Goal: Transaction & Acquisition: Purchase product/service

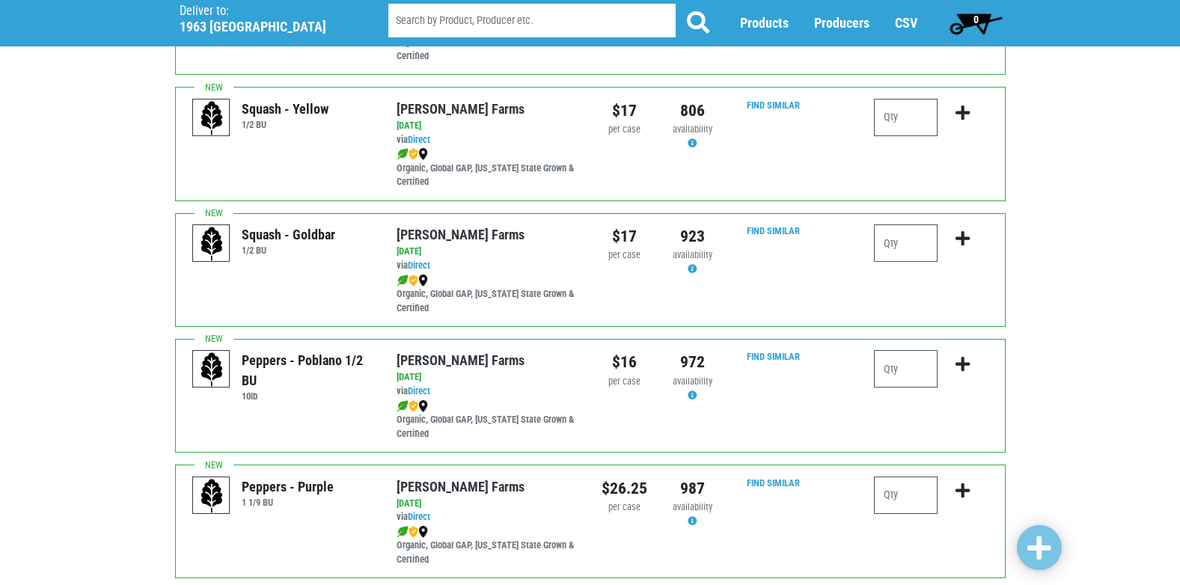
scroll to position [1122, 0]
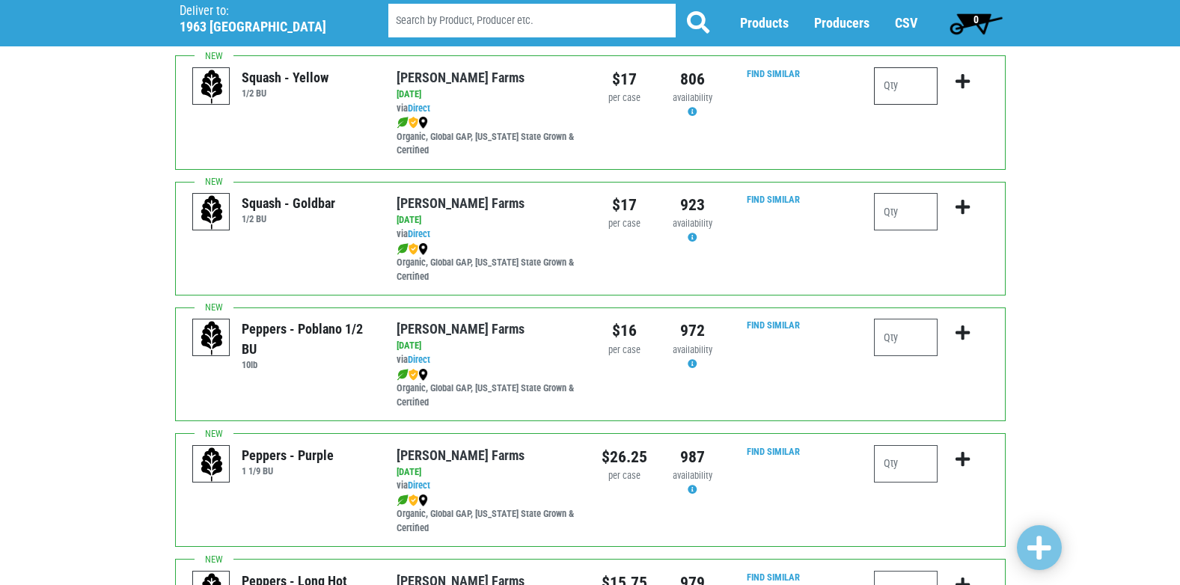
click at [910, 91] on input "number" at bounding box center [906, 85] width 64 height 37
type input "1"
click at [952, 79] on button "submit" at bounding box center [962, 90] width 35 height 47
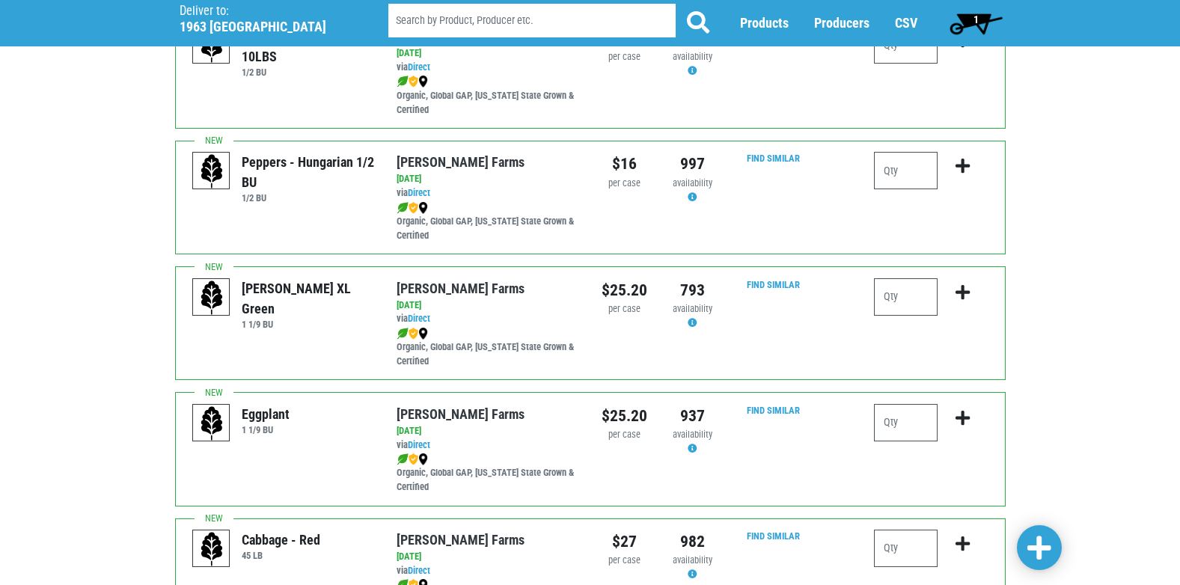
scroll to position [1871, 0]
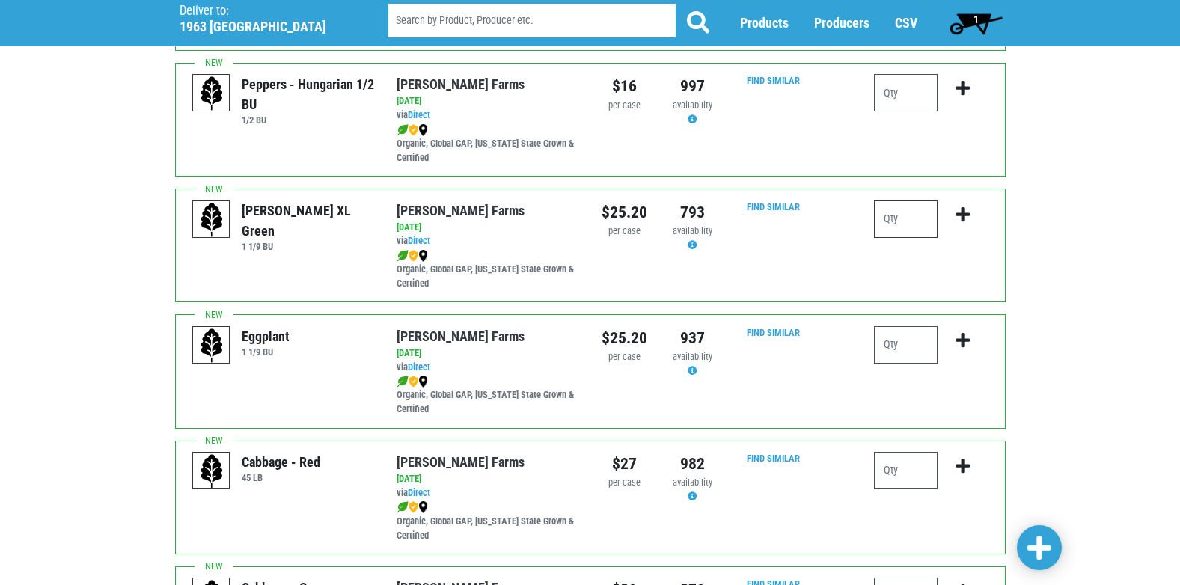
click at [899, 211] on input "number" at bounding box center [906, 219] width 64 height 37
type input "2"
click at [964, 208] on icon "submit" at bounding box center [962, 215] width 14 height 16
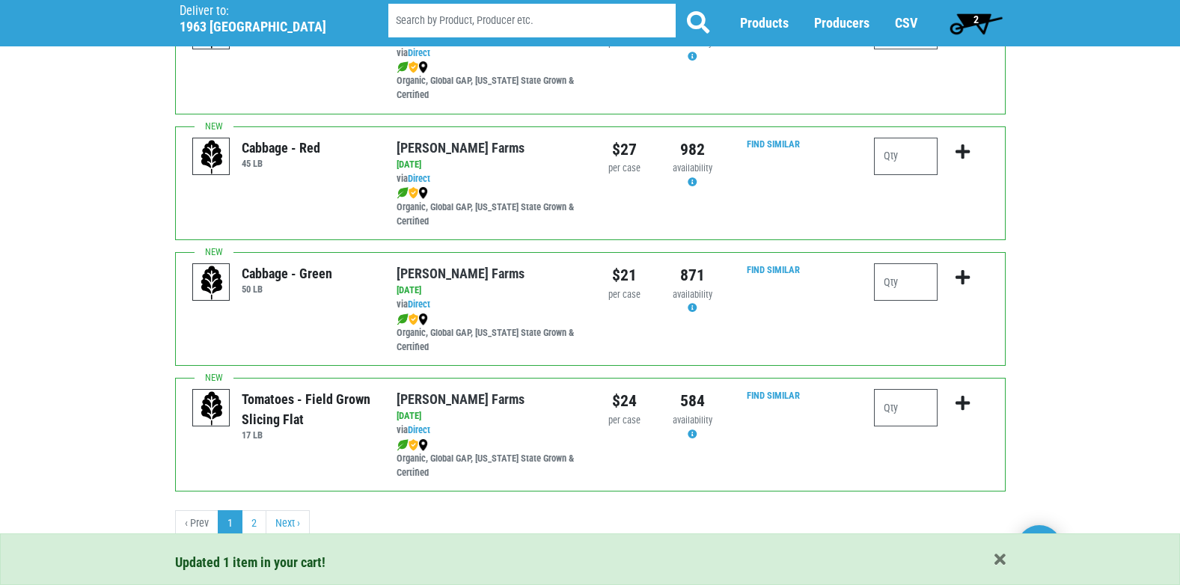
scroll to position [2186, 0]
click at [905, 289] on input "number" at bounding box center [906, 280] width 64 height 37
type input "1"
click at [966, 273] on icon "submit" at bounding box center [962, 276] width 14 height 16
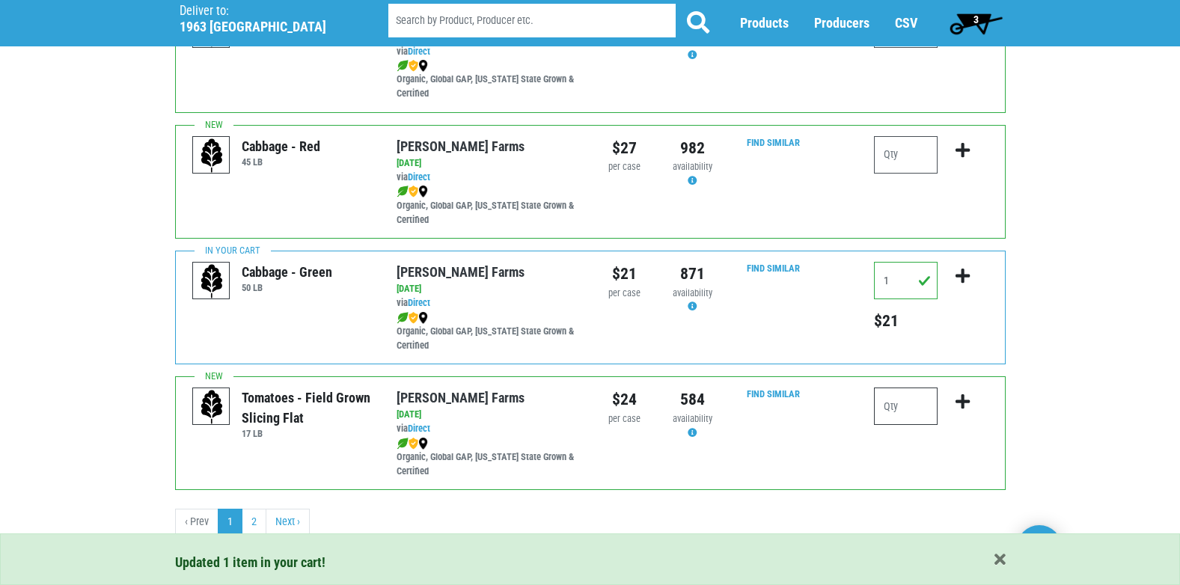
click at [905, 414] on input "number" at bounding box center [906, 406] width 64 height 37
type input "1"
drag, startPoint x: 967, startPoint y: 397, endPoint x: 926, endPoint y: 382, distance: 44.5
click at [967, 398] on icon "submit" at bounding box center [962, 402] width 14 height 16
click at [255, 518] on link "2" at bounding box center [254, 522] width 25 height 27
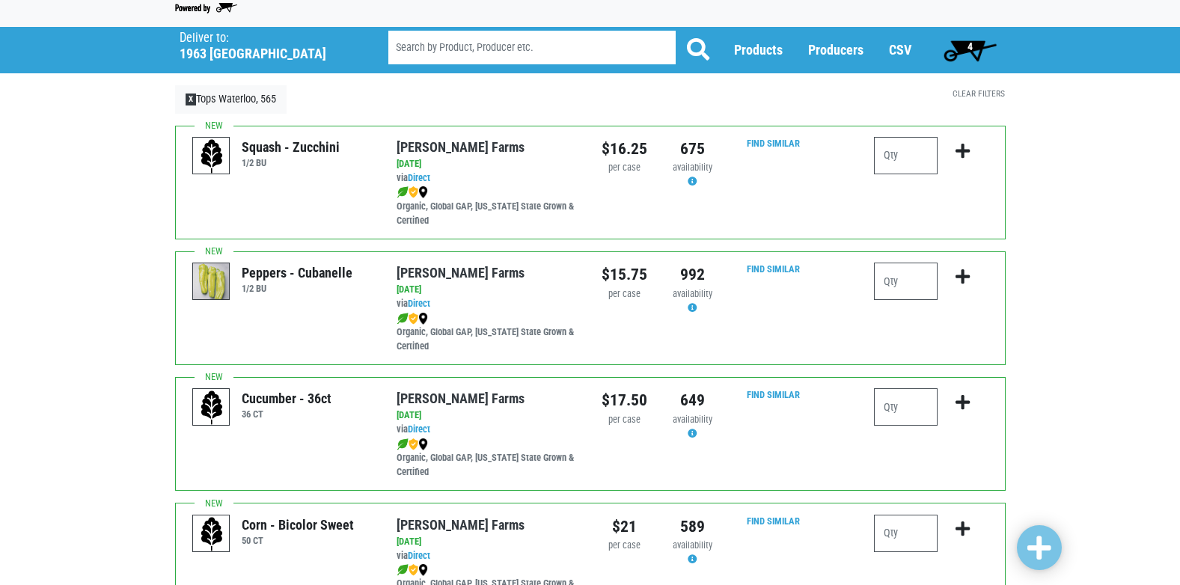
scroll to position [12, 0]
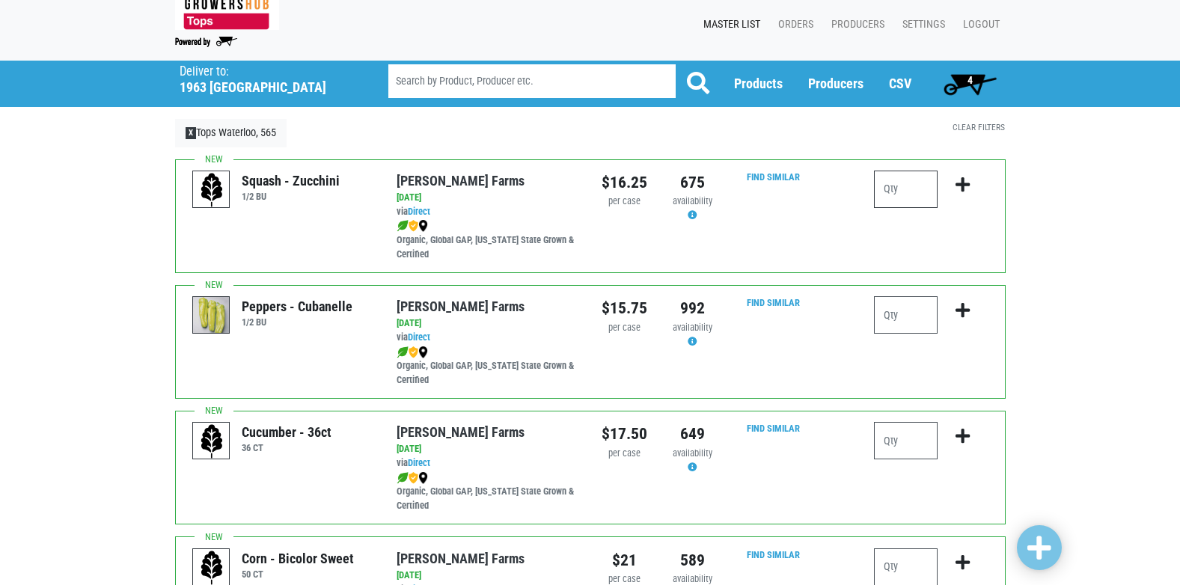
click at [902, 189] on input "number" at bounding box center [906, 189] width 64 height 37
type input "1"
click at [965, 179] on icon "submit" at bounding box center [962, 185] width 14 height 16
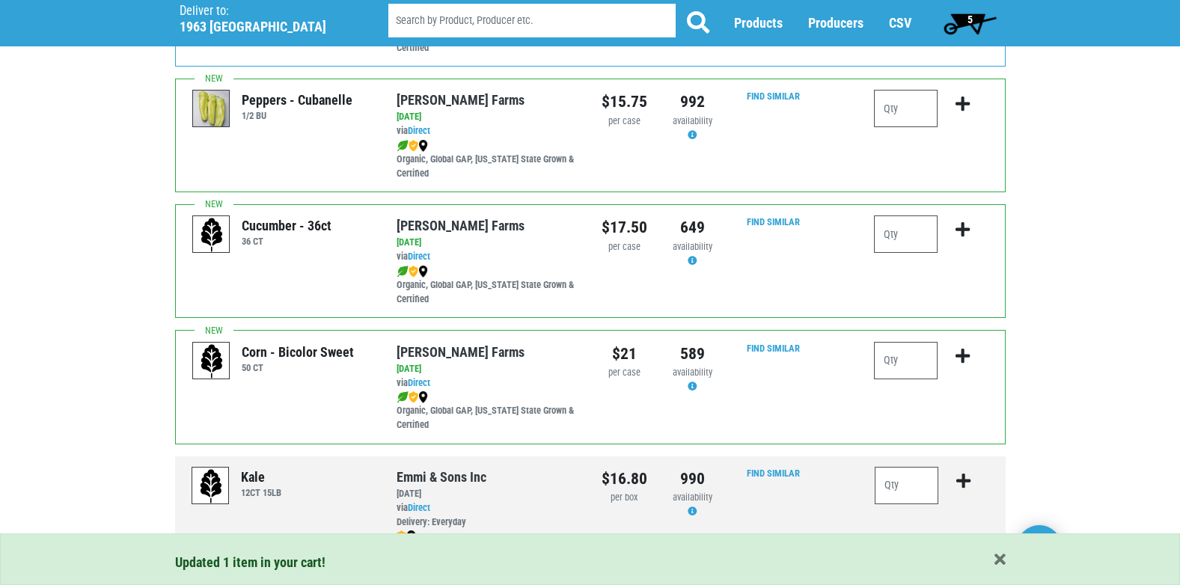
scroll to position [0, 0]
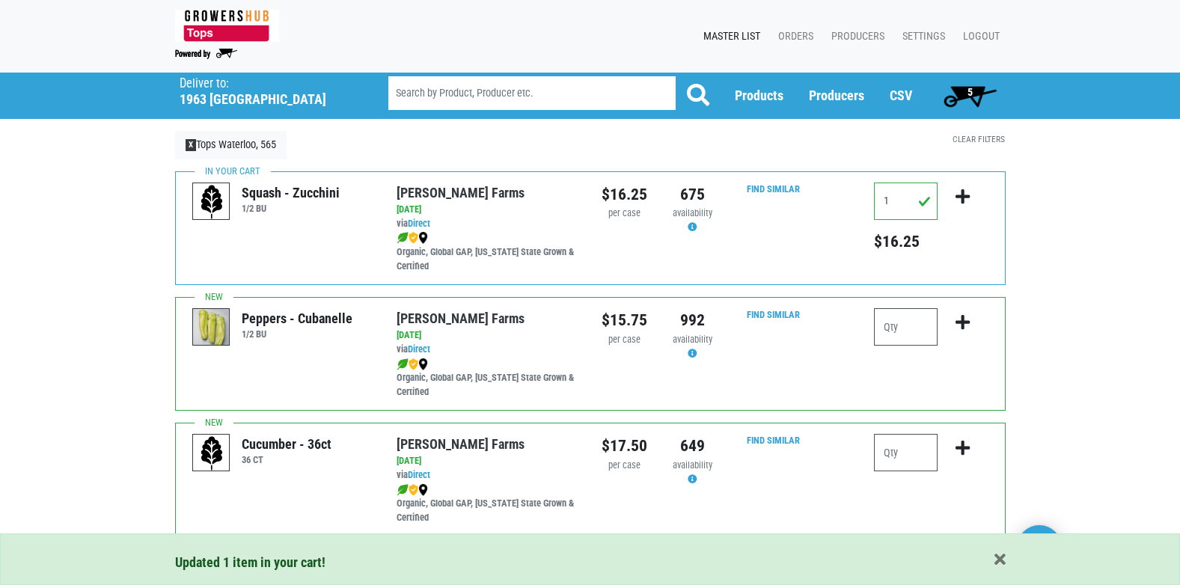
click at [965, 88] on span "5" at bounding box center [970, 96] width 67 height 30
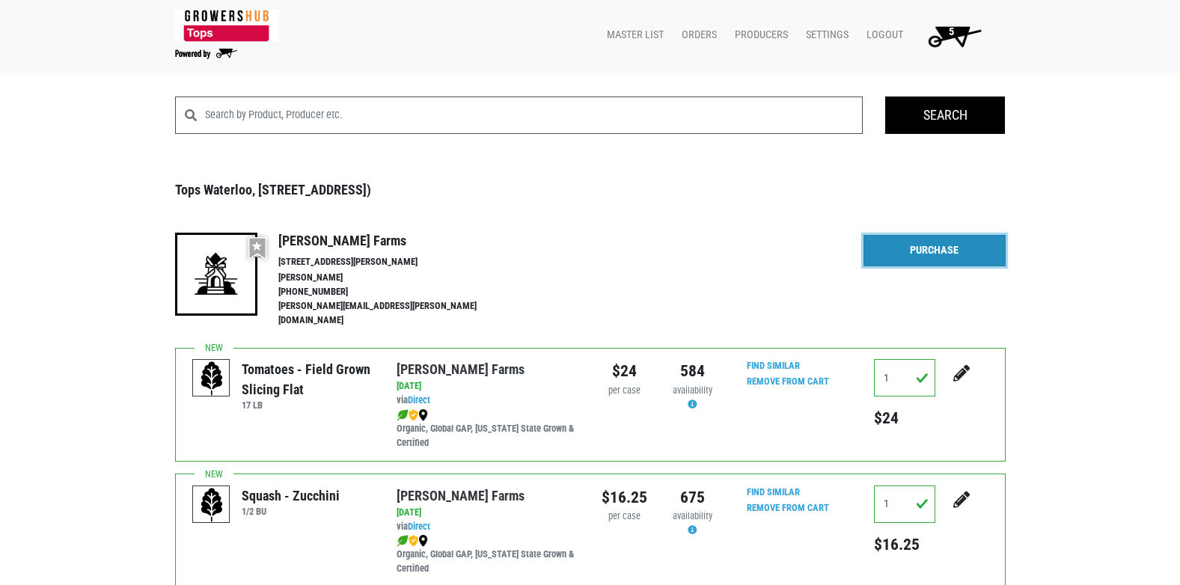
click at [938, 254] on link "Purchase" at bounding box center [934, 250] width 142 height 31
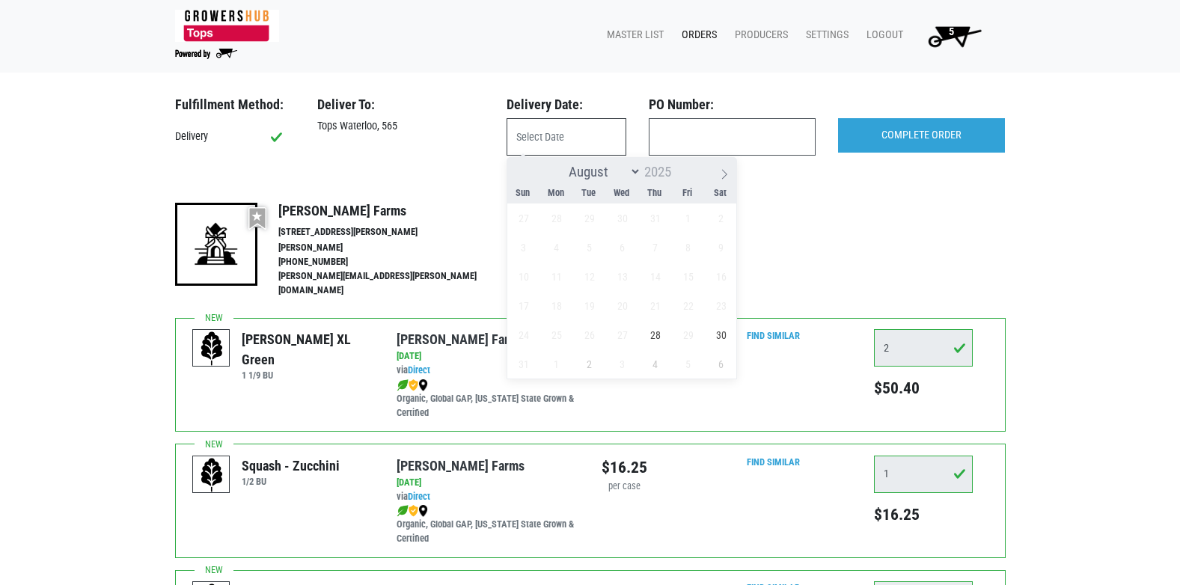
click at [547, 150] on input "text" at bounding box center [567, 136] width 120 height 37
click at [658, 337] on span "28" at bounding box center [654, 334] width 29 height 29
type input "2025-08-28"
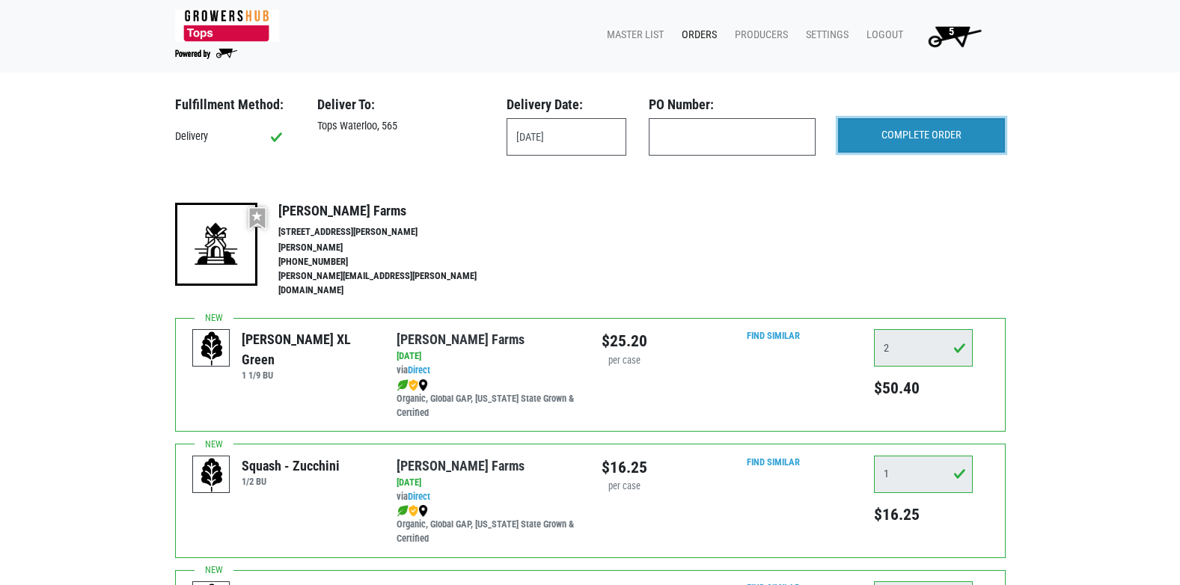
click at [930, 149] on input "COMPLETE ORDER" at bounding box center [921, 135] width 167 height 34
